Goal: Task Accomplishment & Management: Manage account settings

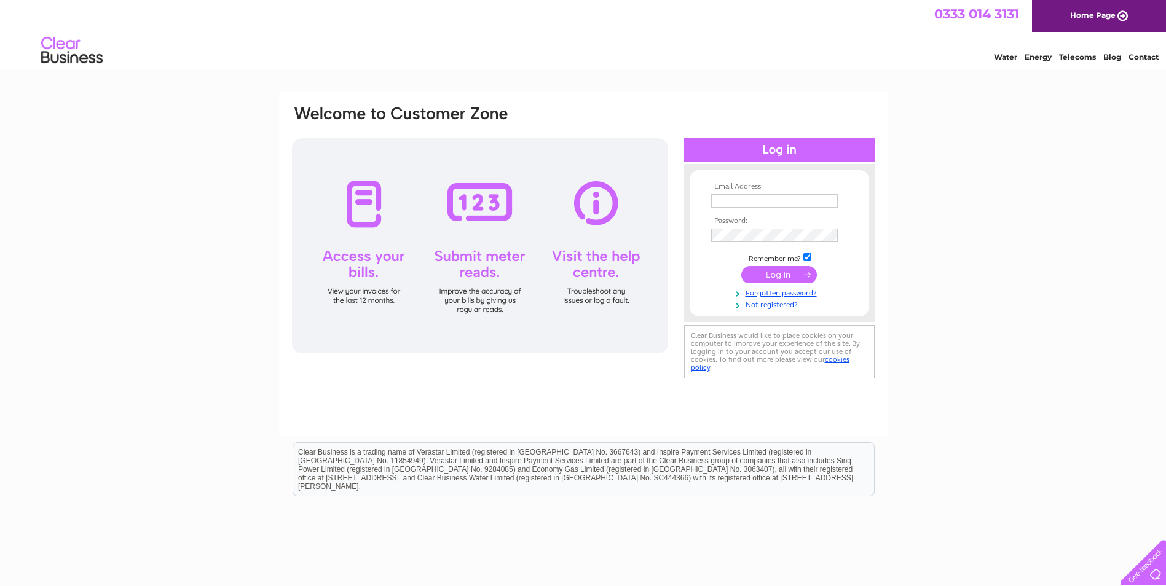
type input "[EMAIL_ADDRESS][DOMAIN_NAME]"
click at [803, 275] on input "submit" at bounding box center [779, 274] width 76 height 17
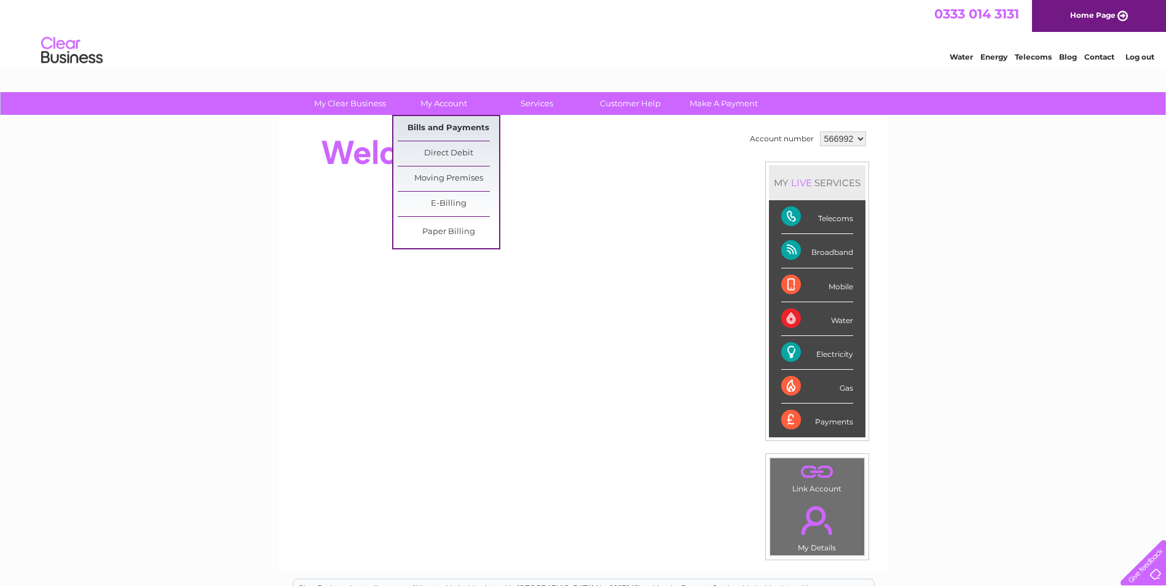
click at [426, 124] on link "Bills and Payments" at bounding box center [448, 128] width 101 height 25
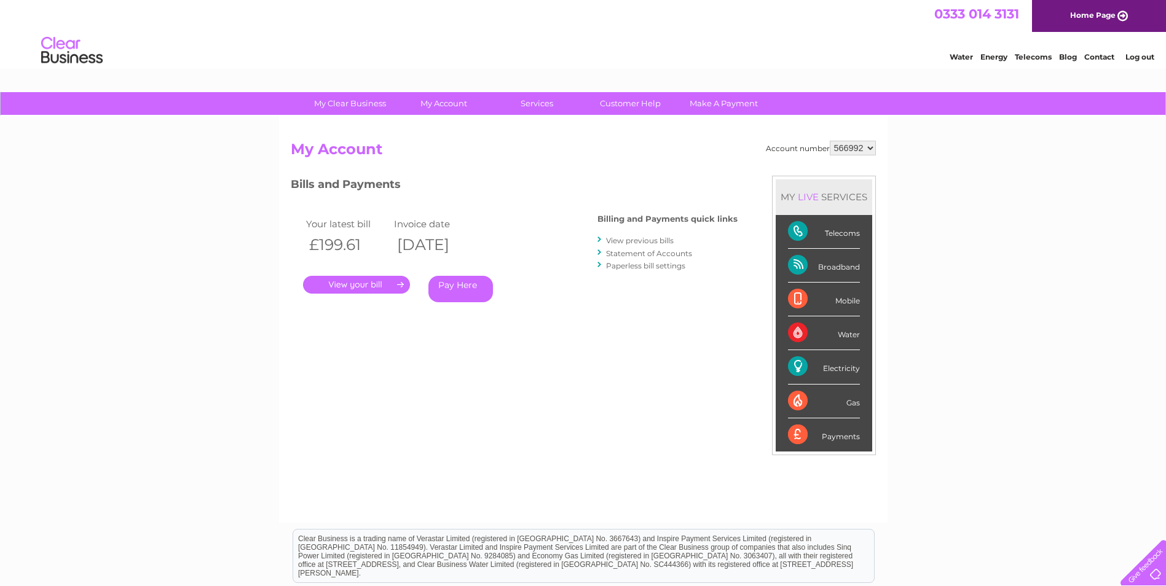
click at [634, 241] on link "View previous bills" at bounding box center [640, 240] width 68 height 9
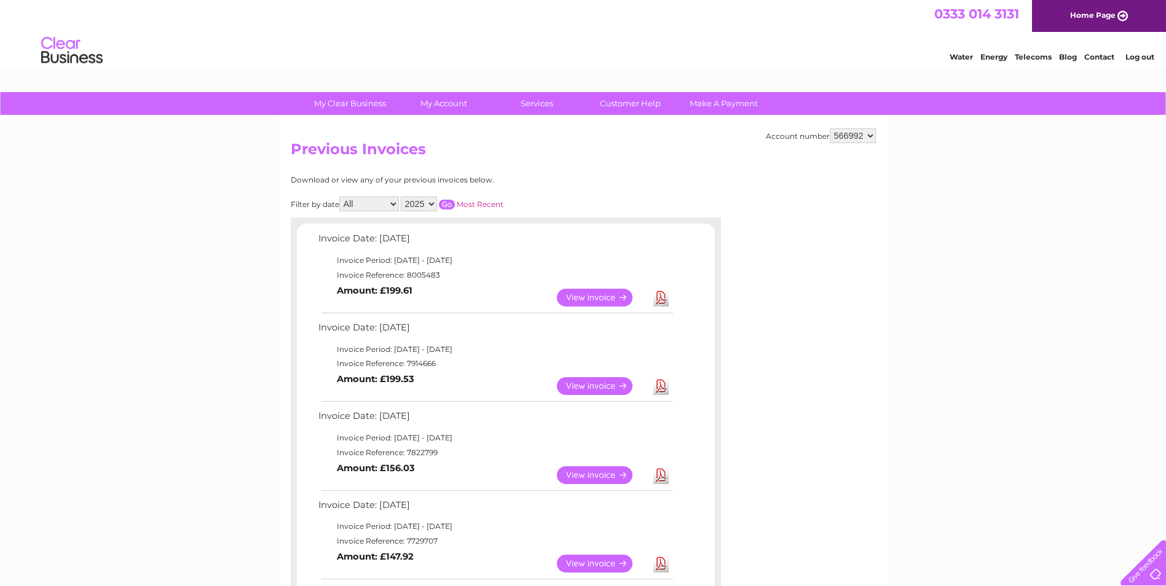
click at [607, 383] on link "View" at bounding box center [602, 386] width 90 height 18
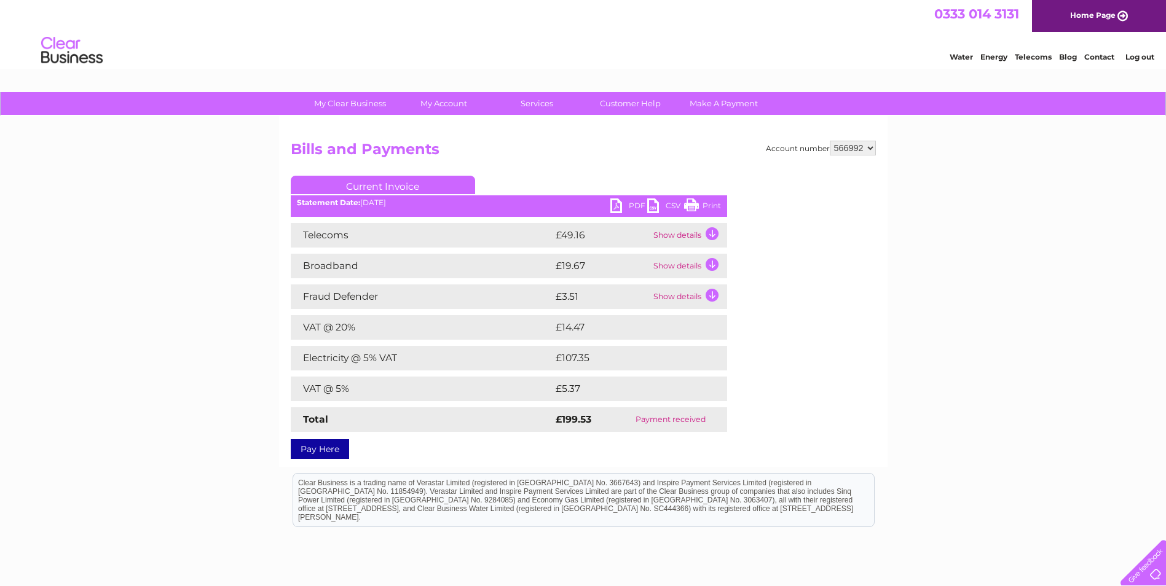
click at [630, 204] on link "PDF" at bounding box center [628, 207] width 37 height 18
